Goal: Information Seeking & Learning: Learn about a topic

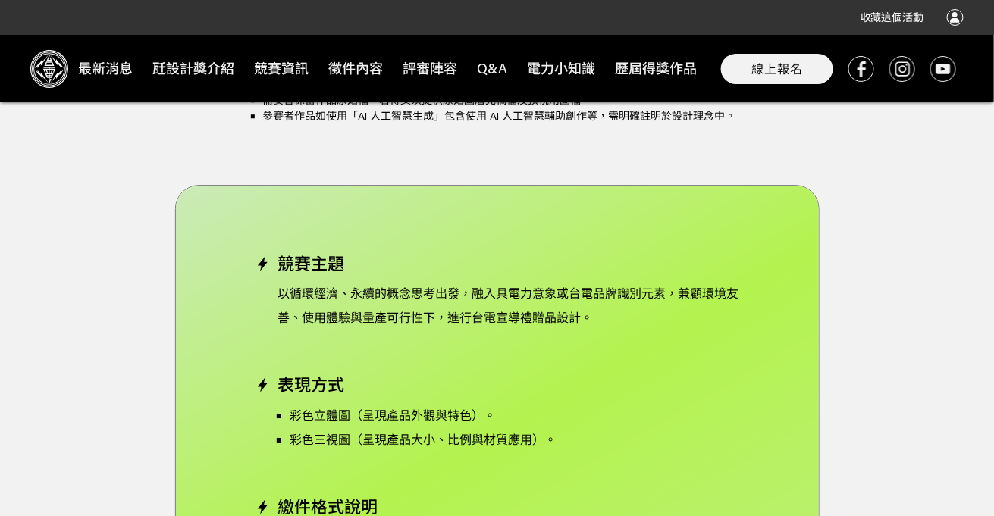
scroll to position [2956, 0]
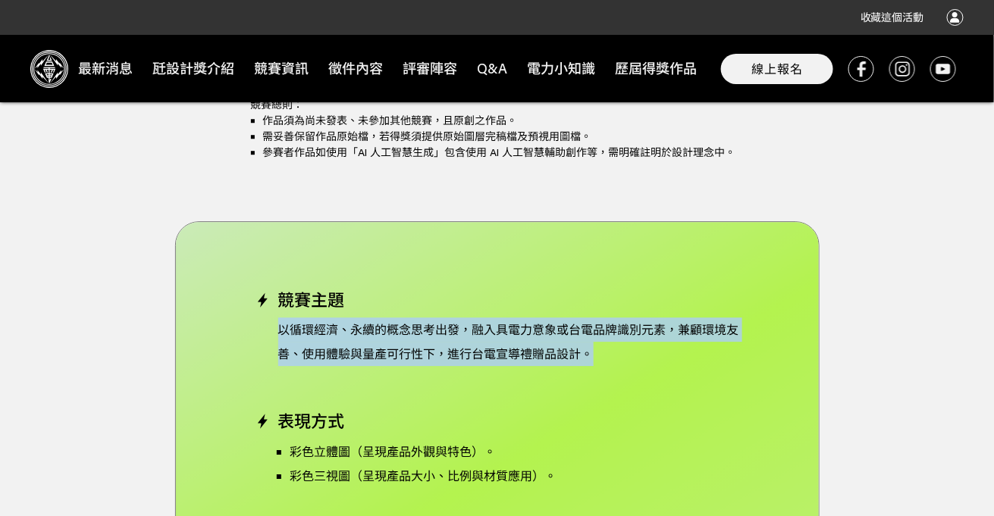
drag, startPoint x: 277, startPoint y: 310, endPoint x: 603, endPoint y: 328, distance: 326.5
click at [603, 328] on p "以循環經濟、永續的概念思考出發，融入具電力意象或台電品牌識別元素，兼顧環境友善、使用體驗與量產可行性下，進行台電宣導禮贈品設計。" at bounding box center [497, 342] width 484 height 49
copy p "以循環經濟、永續的概念思考出發，融入具電力意象或台電品牌識別元素，兼顧環境友善、使用體驗與量產可行性下，進行台電宣導禮贈品設計。"
click at [382, 324] on p "以循環經濟、永續的概念思考出發，融入具電力意象或台電品牌識別元素，兼顧環境友善、使用體驗與量產可行性下，進行台電宣導禮贈品設計。" at bounding box center [497, 342] width 484 height 49
click at [440, 318] on p "以循環經濟、永續的概念思考出發，融入具電力意象或台電品牌識別元素，兼顧環境友善、使用體驗與量產可行性下，進行台電宣導禮贈品設計。" at bounding box center [497, 342] width 484 height 49
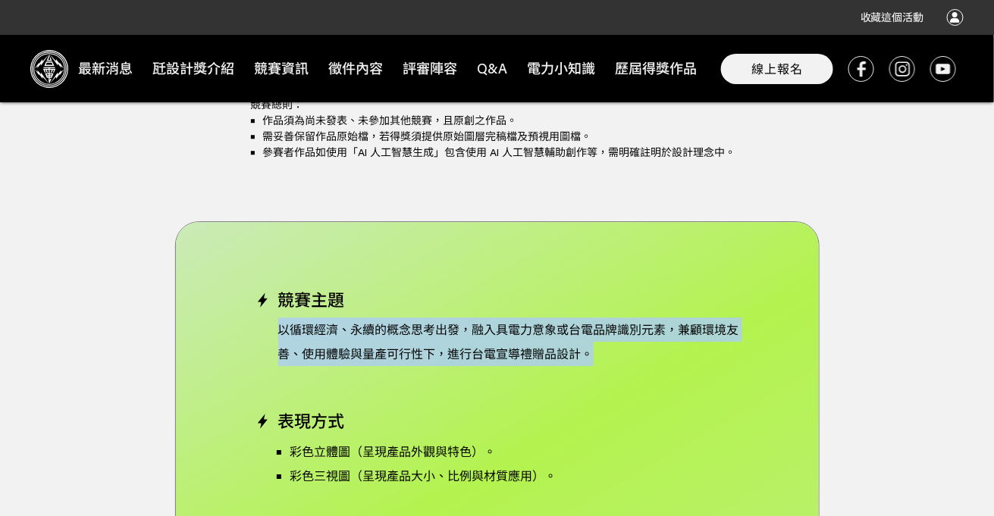
drag, startPoint x: 610, startPoint y: 334, endPoint x: 282, endPoint y: 304, distance: 328.8
click at [282, 318] on p "以循環經濟、永續的概念思考出發，融入具電力意象或台電品牌識別元素，兼顧環境友善、使用體驗與量產可行性下，進行台電宣導禮贈品設計。" at bounding box center [497, 342] width 484 height 49
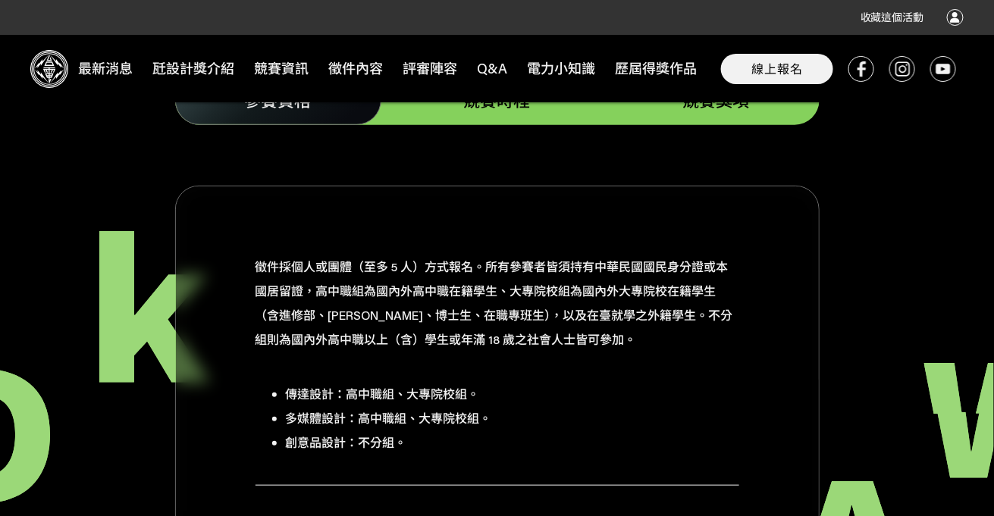
scroll to position [1895, 0]
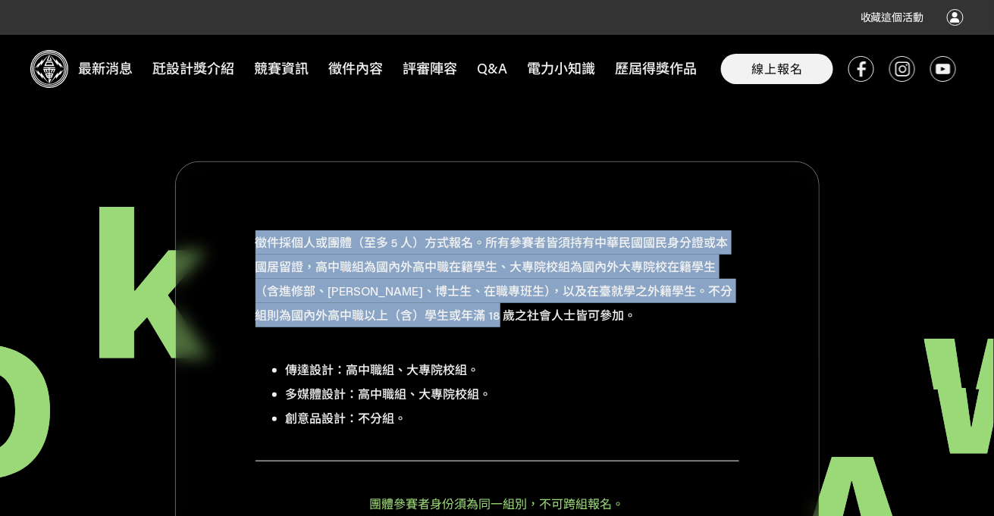
drag, startPoint x: 268, startPoint y: 223, endPoint x: 654, endPoint y: 304, distance: 395.1
click at [654, 304] on p "徵件採個人或團體（至多 5 人）方式報名。所有參賽者皆須持有中華民國國民身分證或本國居留證，高中職組為國內外高中職在籍學生、大專院校組為國內外大專院校在籍學生…" at bounding box center [497, 278] width 484 height 97
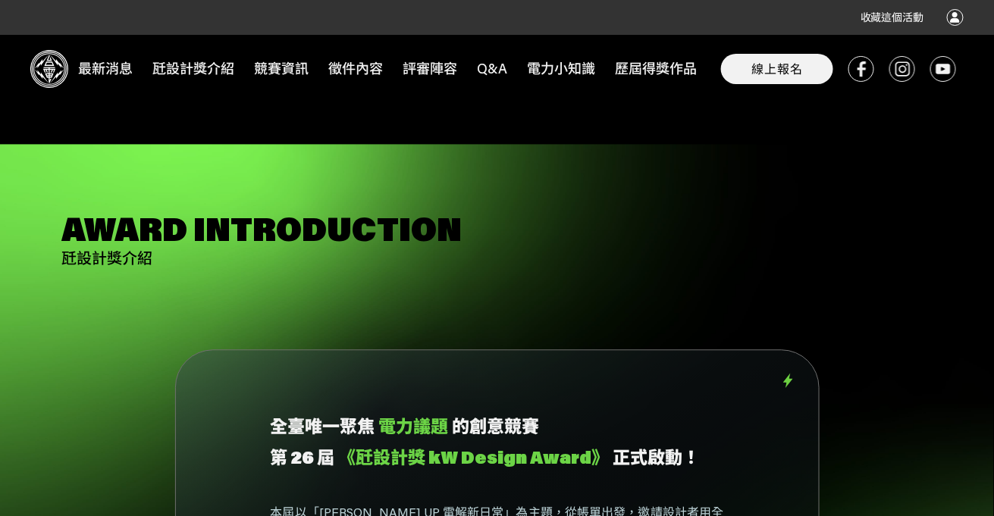
scroll to position [1137, 0]
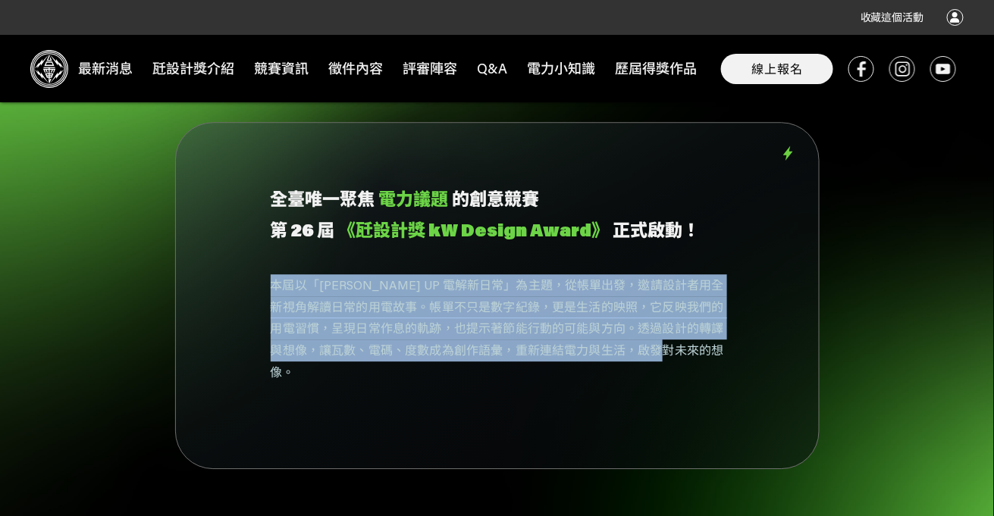
drag, startPoint x: 291, startPoint y: 287, endPoint x: 691, endPoint y: 348, distance: 404.9
click at [691, 348] on p "本屆以「[PERSON_NAME] UP 電解新日常」為主題，從帳單出發，邀請設計者用全新視角解讀日常的用電故事。帳單不只是數字紀錄，更是生活的映照，它反映我…" at bounding box center [497, 328] width 453 height 109
copy p "本屆以「[PERSON_NAME] UP 電解新日常」為主題，從帳單出發，邀請設計者用全新視角解讀日常的用電故事。帳單不只是數字紀錄，更是生活的映照，它反映我…"
